Goal: Use online tool/utility: Utilize a website feature to perform a specific function

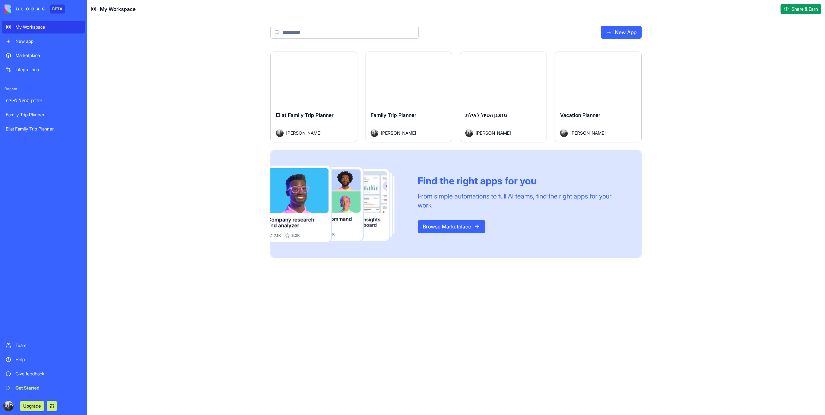
click at [499, 101] on div "Launch" at bounding box center [503, 79] width 86 height 54
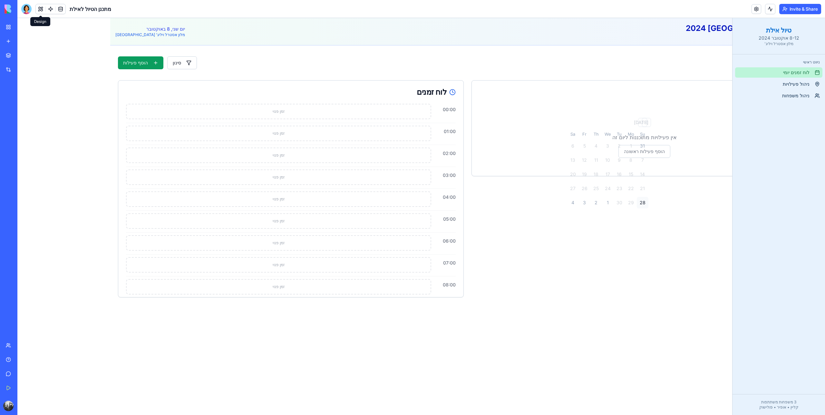
click at [43, 8] on button at bounding box center [41, 9] width 10 height 10
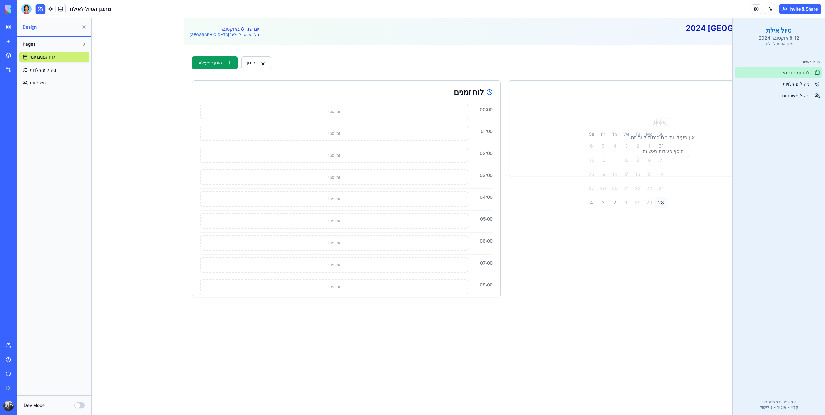
click at [47, 45] on button "Pages" at bounding box center [49, 44] width 60 height 10
click at [46, 42] on button "Pages" at bounding box center [49, 44] width 60 height 10
click at [25, 9] on div at bounding box center [26, 9] width 10 height 10
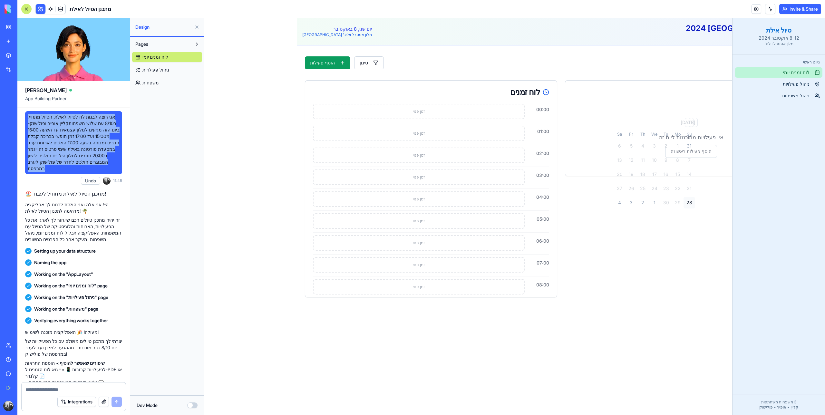
drag, startPoint x: 77, startPoint y: 169, endPoint x: 111, endPoint y: 108, distance: 69.5
click at [111, 108] on div "אני רוצה לבנות לוז לטיול לאילת, הטיול מתחיל ב8/10 עם שלוש משפחותקליין אופיר ופו…" at bounding box center [73, 254] width 113 height 295
copy span "אני רוצה לבנות לוז לטיול לאילת, הטיול מתחיל ב8/10 עם שלוש משפחותקליין אופיר ופו…"
click at [79, 144] on span "אני רוצה לבנות לוז לטיול לאילת, הטיול מתחיל ב8/10 עם שלוש משפחותקליין אופיר ופו…" at bounding box center [74, 143] width 92 height 58
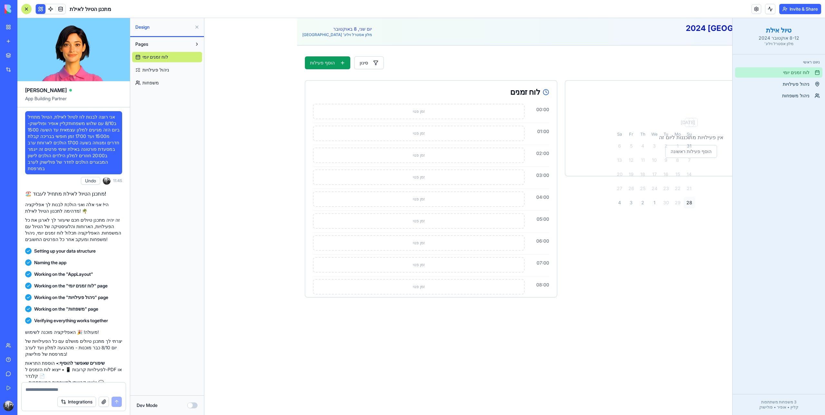
click at [191, 409] on div "Dev Mode" at bounding box center [167, 406] width 74 height 20
click at [191, 406] on button "Dev Mode" at bounding box center [192, 406] width 10 height 6
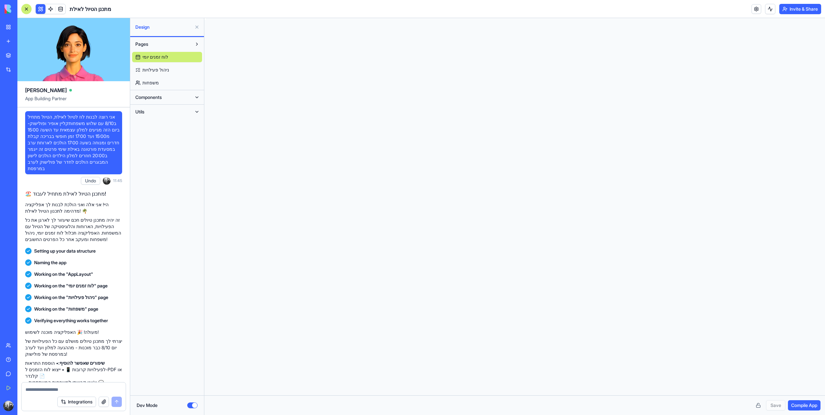
scroll to position [46, 0]
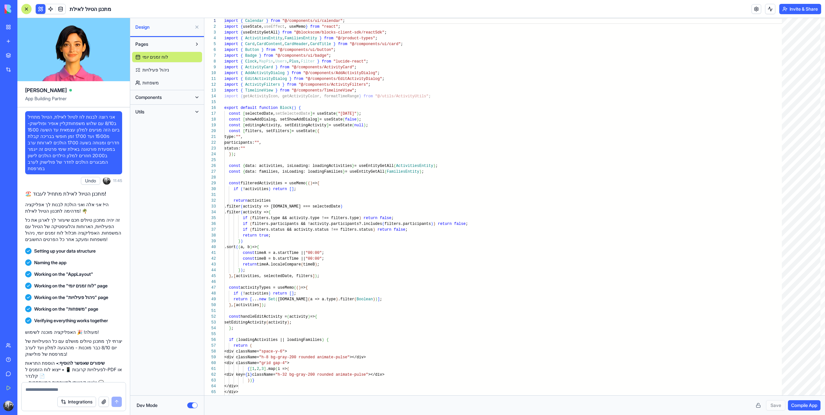
click at [162, 96] on span "Components" at bounding box center [148, 97] width 26 height 6
click at [163, 111] on span "AppLayout" at bounding box center [153, 110] width 22 height 6
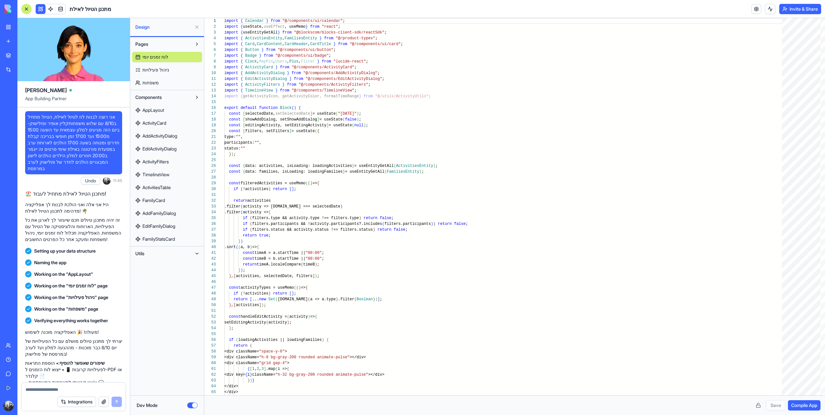
scroll to position [41, 0]
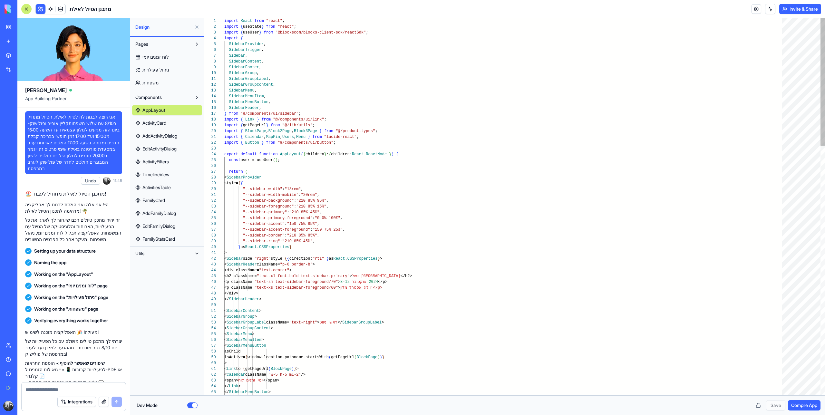
type textarea "**********"
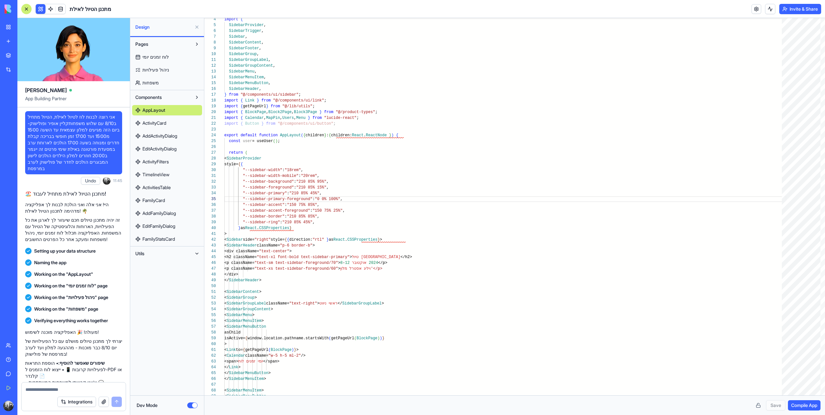
click at [195, 406] on button "Dev Mode" at bounding box center [192, 406] width 10 height 6
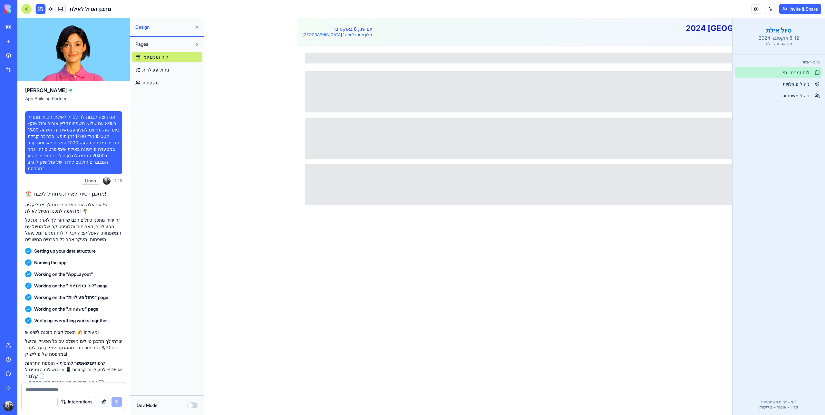
type button "on"
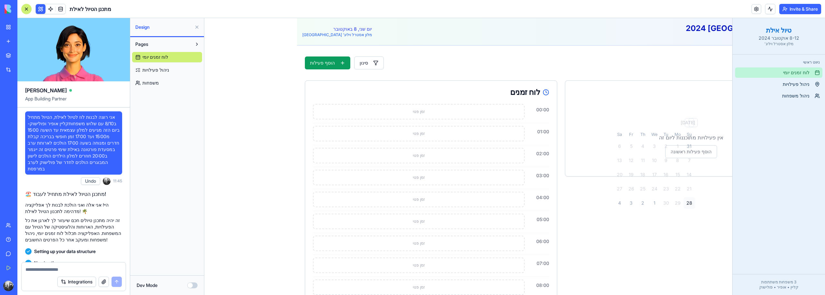
click at [194, 286] on button "Dev Mode" at bounding box center [192, 285] width 10 height 6
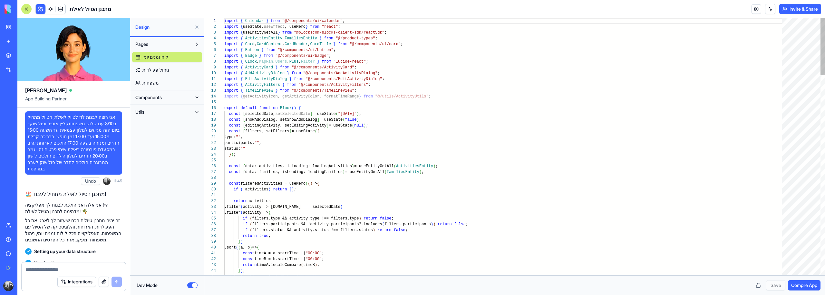
scroll to position [46, 0]
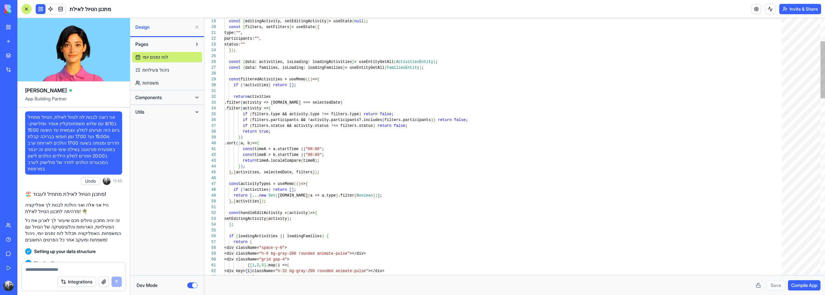
type textarea "**********"
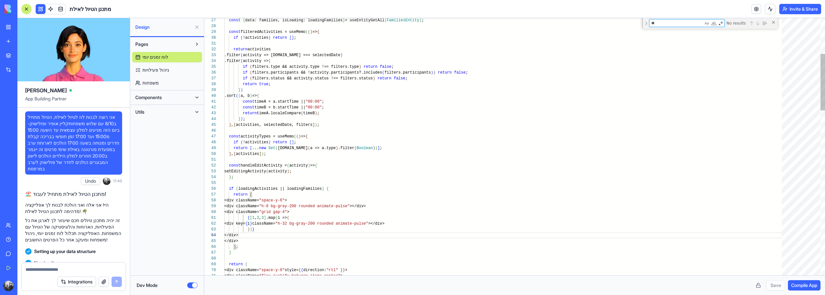
scroll to position [17, 16]
type textarea "*****"
click at [151, 97] on span "Components" at bounding box center [148, 97] width 26 height 6
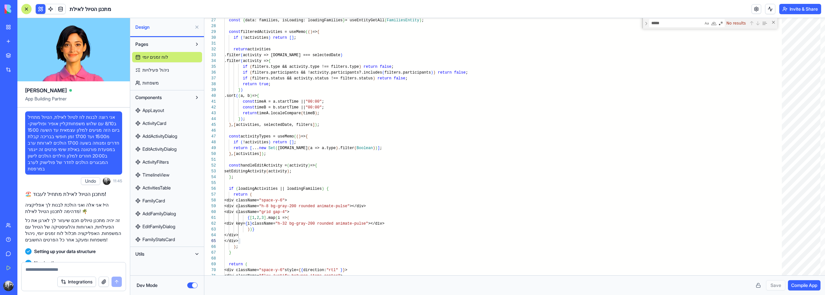
click at [157, 107] on span "AppLayout" at bounding box center [153, 110] width 22 height 6
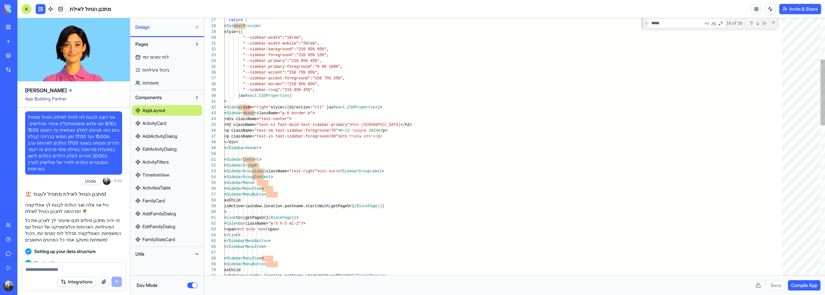
type textarea "**********"
click at [196, 285] on button "Dev Mode" at bounding box center [192, 285] width 10 height 6
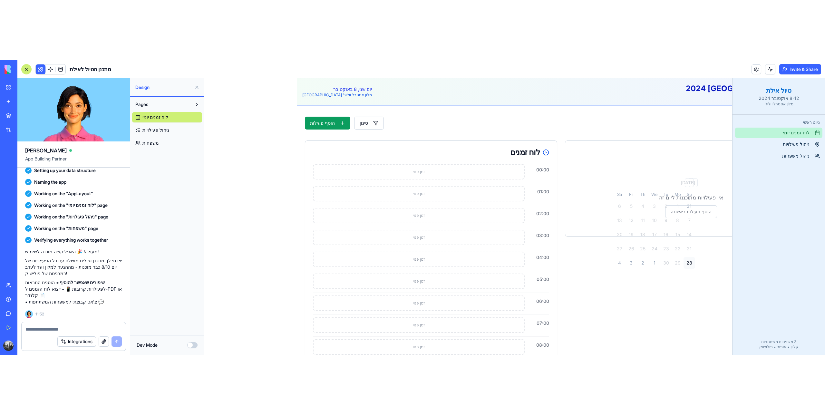
scroll to position [20, 0]
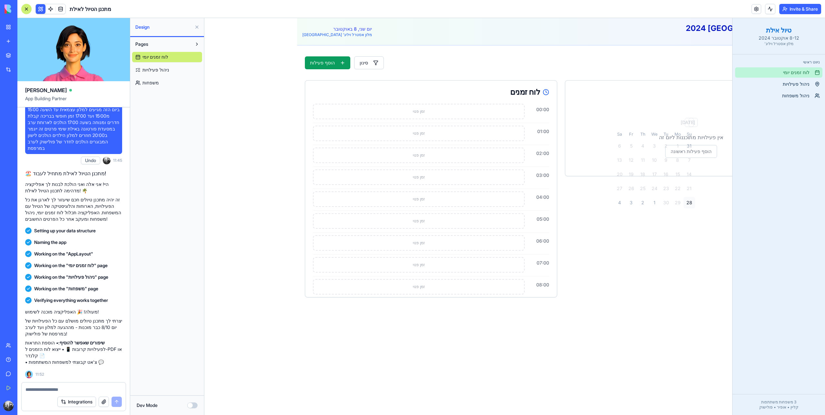
click at [196, 406] on button "Dev Mode" at bounding box center [192, 406] width 10 height 6
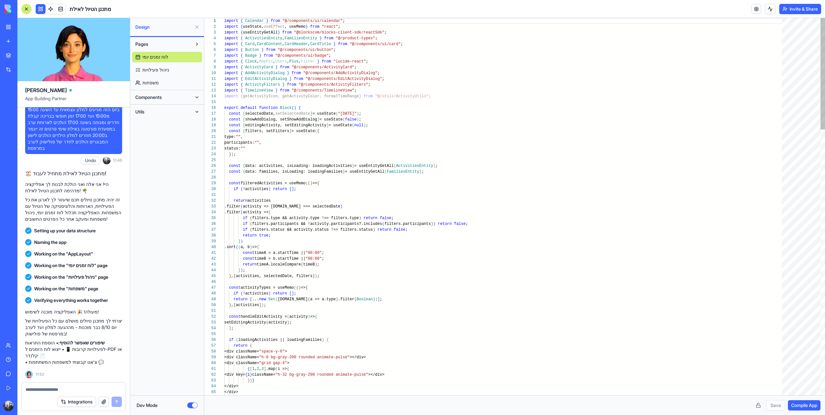
scroll to position [46, 0]
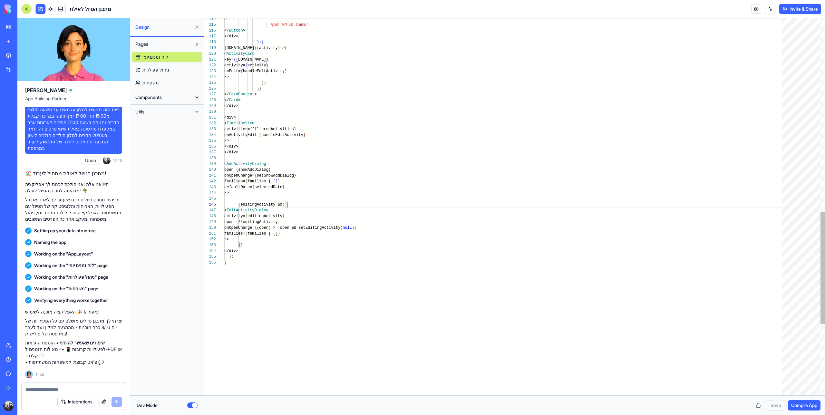
click at [171, 92] on button "Components" at bounding box center [162, 97] width 60 height 10
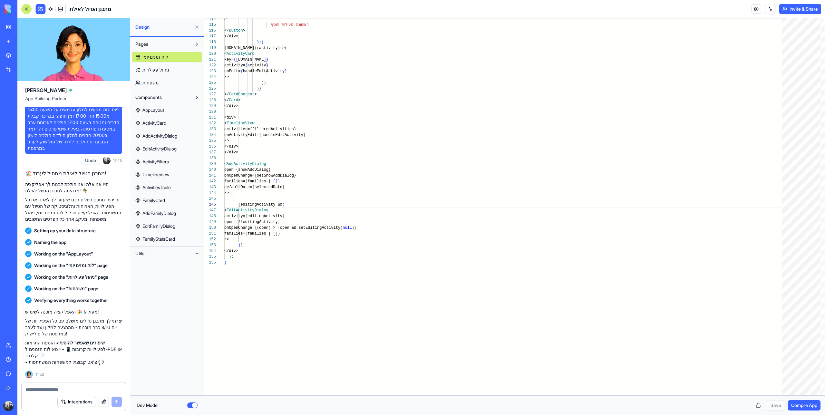
click at [169, 113] on link "AppLayout" at bounding box center [167, 110] width 70 height 10
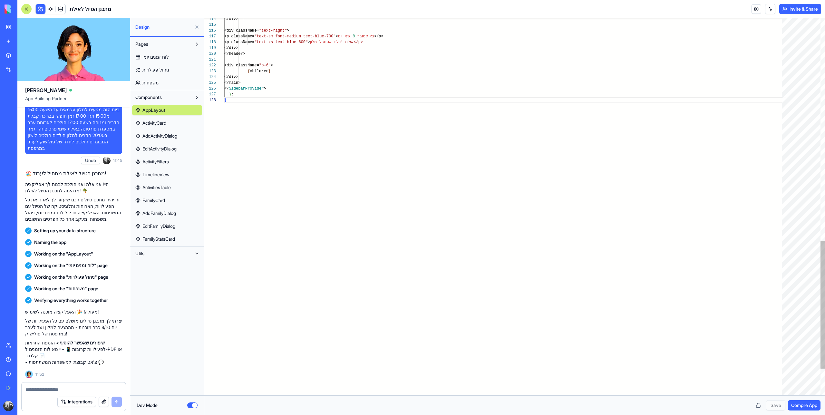
scroll to position [41, 2]
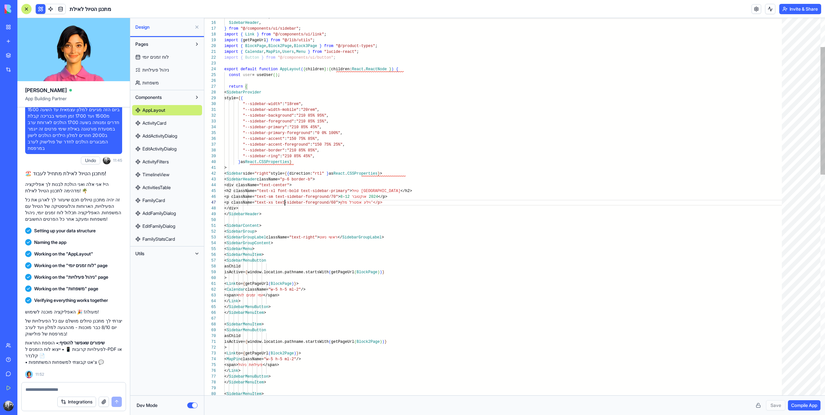
type textarea "**********"
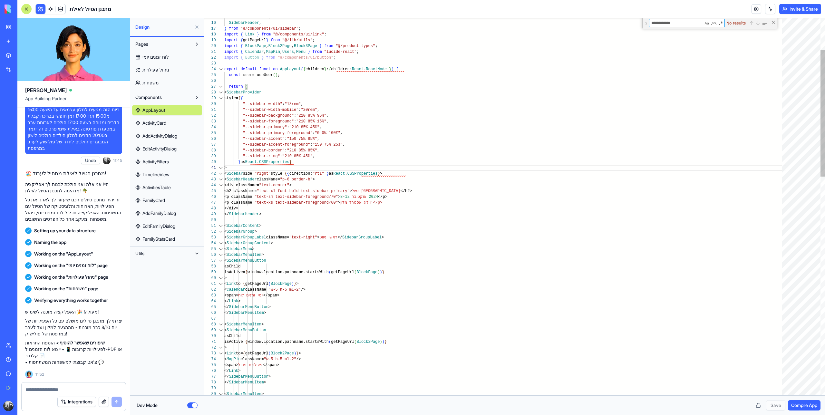
click at [219, 174] on div at bounding box center [221, 174] width 8 height 6
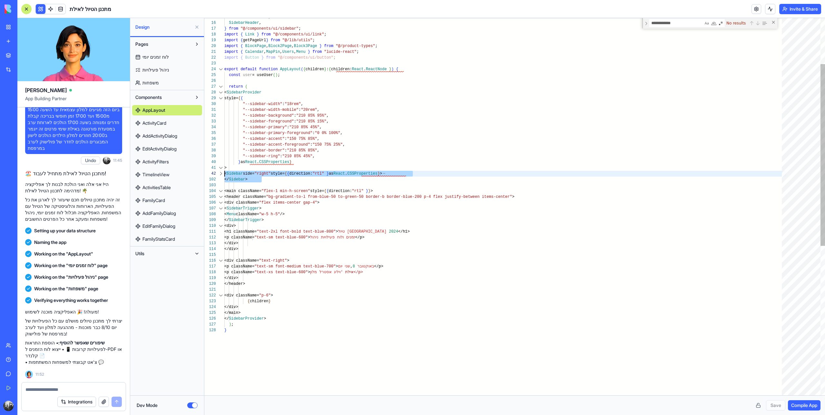
scroll to position [6, 0]
drag, startPoint x: 270, startPoint y: 181, endPoint x: 196, endPoint y: 176, distance: 73.3
click at [224, 176] on div "SidebarMenuButton , SidebarHeader , } from "@/components/ui/sidebar" ; import {…" at bounding box center [505, 313] width 562 height 783
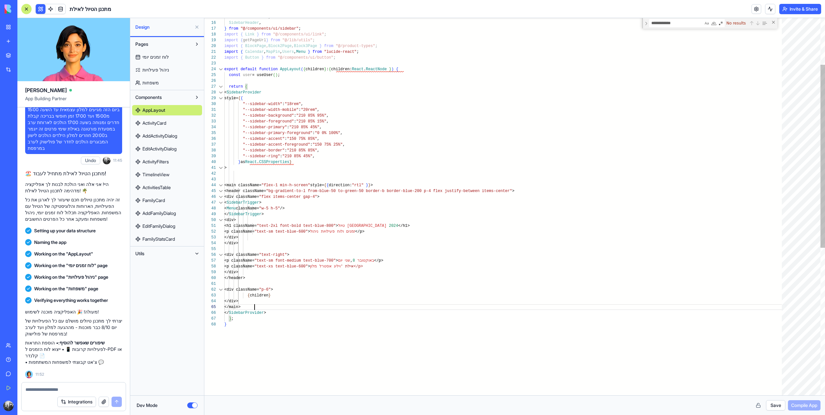
click at [267, 307] on div "SidebarMenuButton , SidebarHeader , } from "@/components/ui/sidebar" ; import {…" at bounding box center [505, 310] width 562 height 777
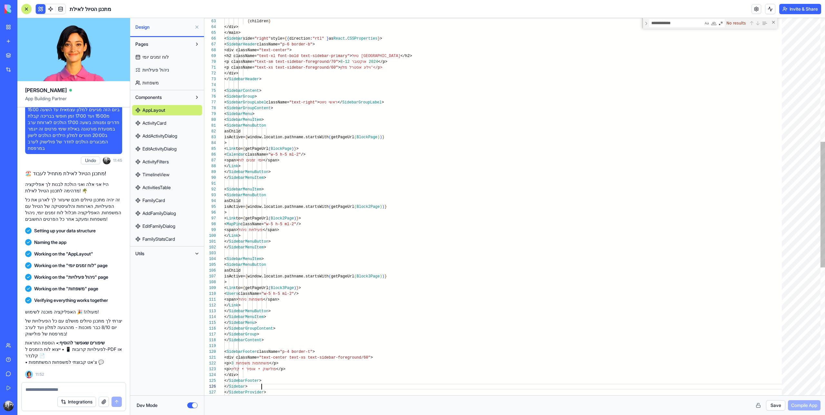
scroll to position [29, 37]
type textarea "**********"
click at [780, 406] on button "Save" at bounding box center [775, 405] width 19 height 10
click at [794, 407] on span "Compile App" at bounding box center [804, 405] width 26 height 6
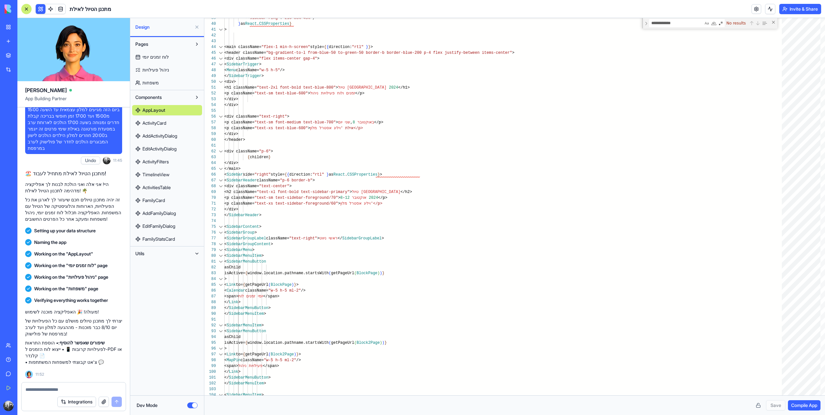
click at [807, 400] on button "Compile App" at bounding box center [804, 405] width 33 height 10
click at [195, 406] on button "Dev Mode" at bounding box center [192, 406] width 10 height 6
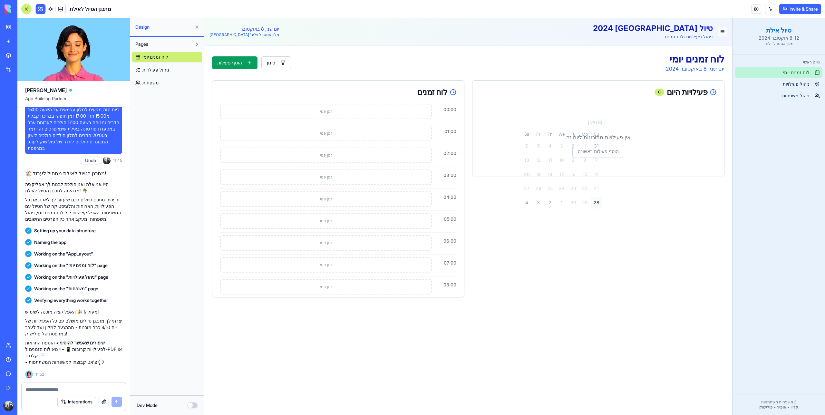
click at [725, 30] on button at bounding box center [722, 31] width 9 height 9
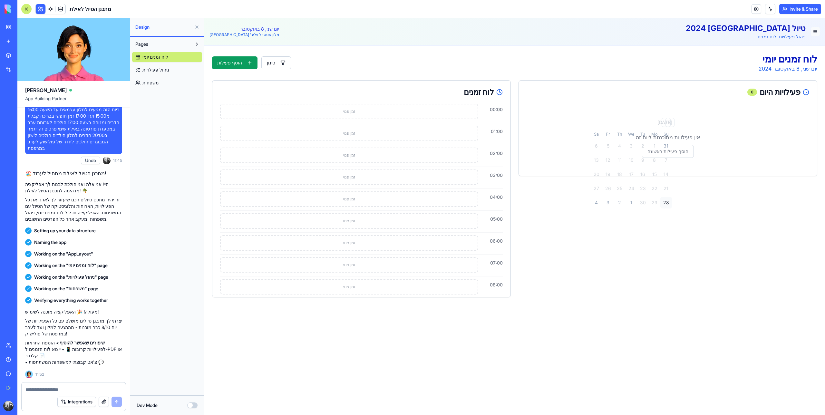
click at [816, 32] on button at bounding box center [815, 31] width 9 height 9
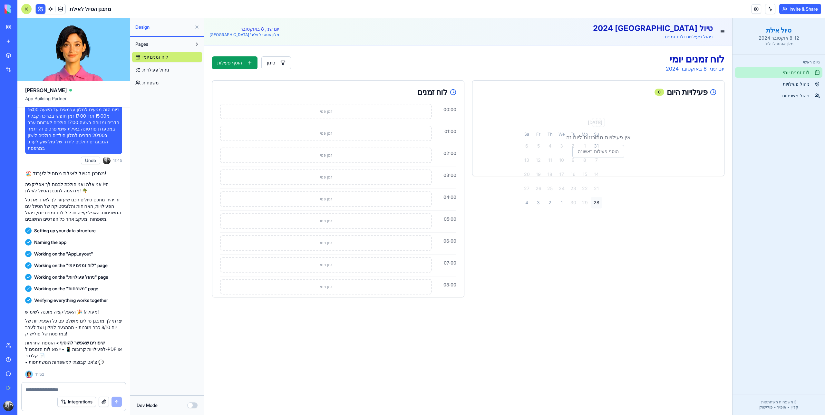
click at [731, 33] on header "טיול [GEOGRAPHIC_DATA] 2024 ניהול פעילויות ולוח זמנים יום שני, 8 באוקטובר מלון …" at bounding box center [468, 31] width 528 height 27
click at [723, 33] on button at bounding box center [722, 31] width 9 height 9
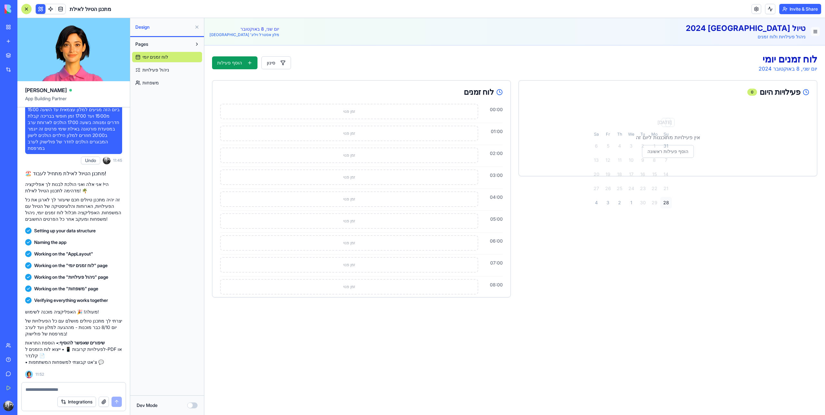
click at [814, 30] on button at bounding box center [815, 31] width 9 height 9
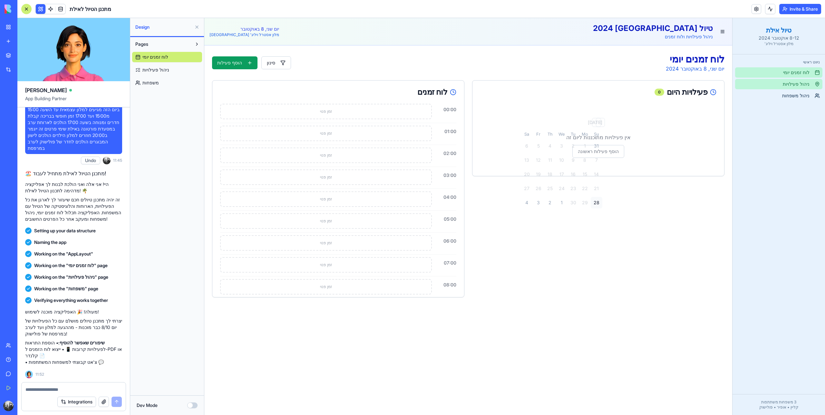
click at [802, 83] on span "ניהול פעילויות" at bounding box center [796, 84] width 27 height 6
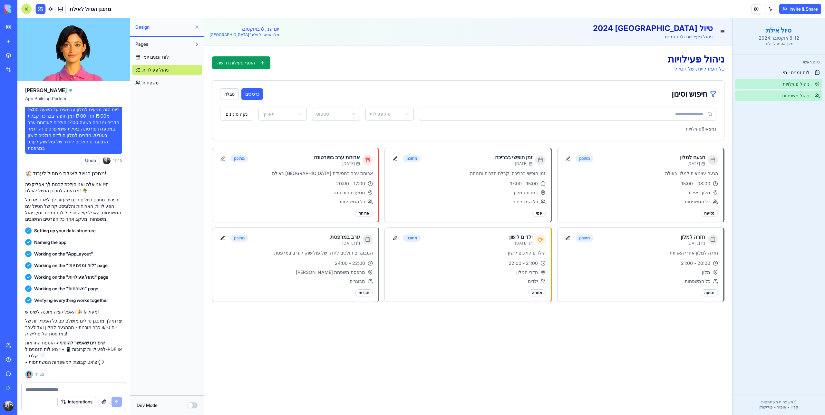
click at [801, 100] on link "ניהול משפחות" at bounding box center [778, 96] width 87 height 10
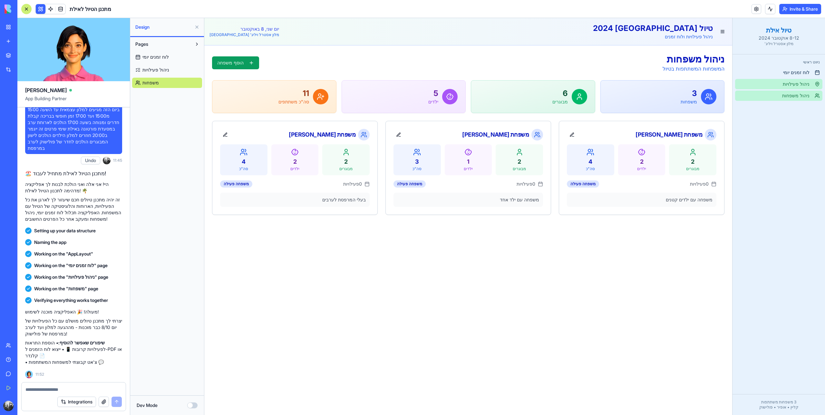
click at [789, 87] on link "ניהול פעילויות" at bounding box center [778, 84] width 87 height 10
